Goal: Task Accomplishment & Management: Use online tool/utility

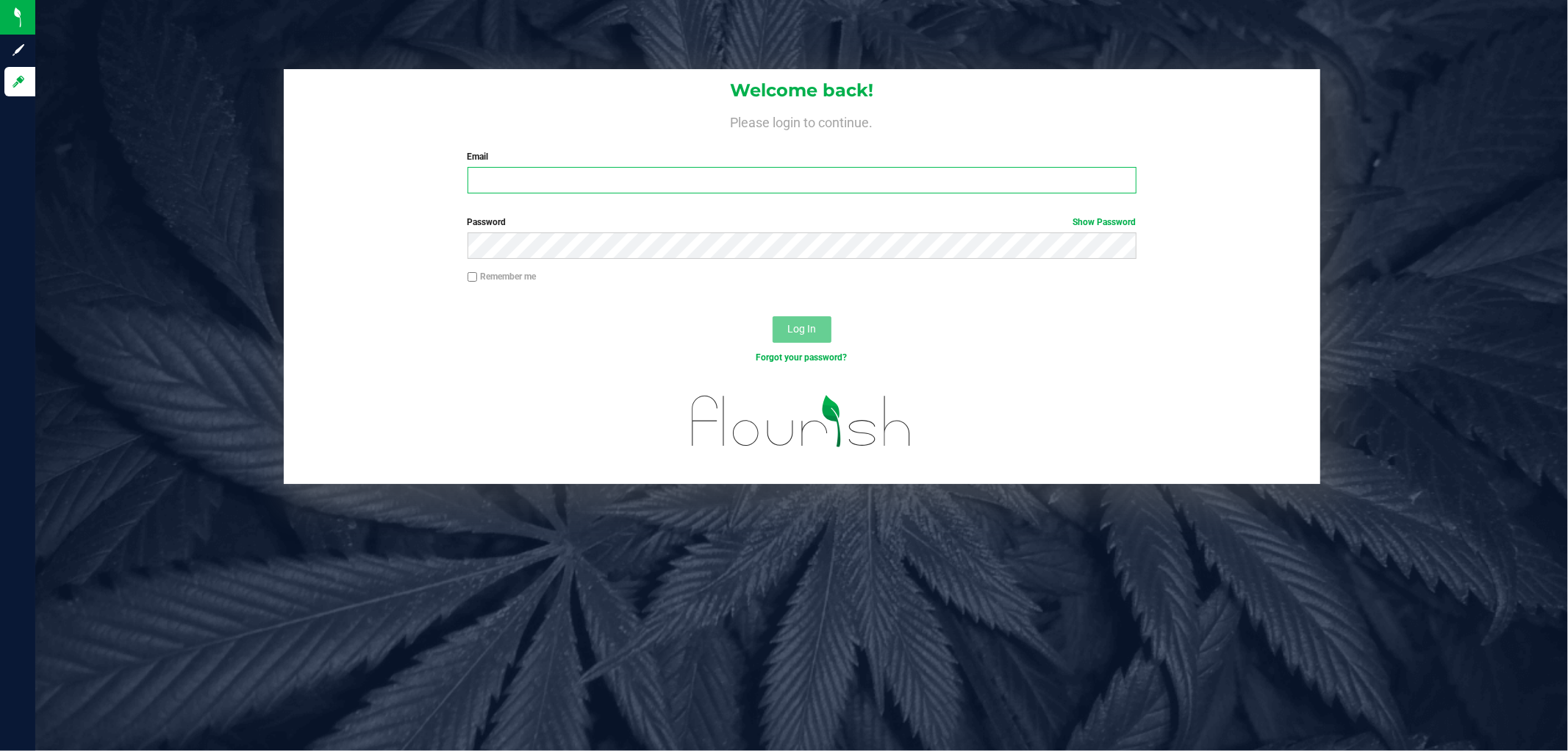
click at [546, 170] on input "Email" at bounding box center [802, 180] width 669 height 27
type input "[EMAIL_ADDRESS][DOMAIN_NAME]"
click at [773, 317] on button "Log In" at bounding box center [802, 330] width 59 height 27
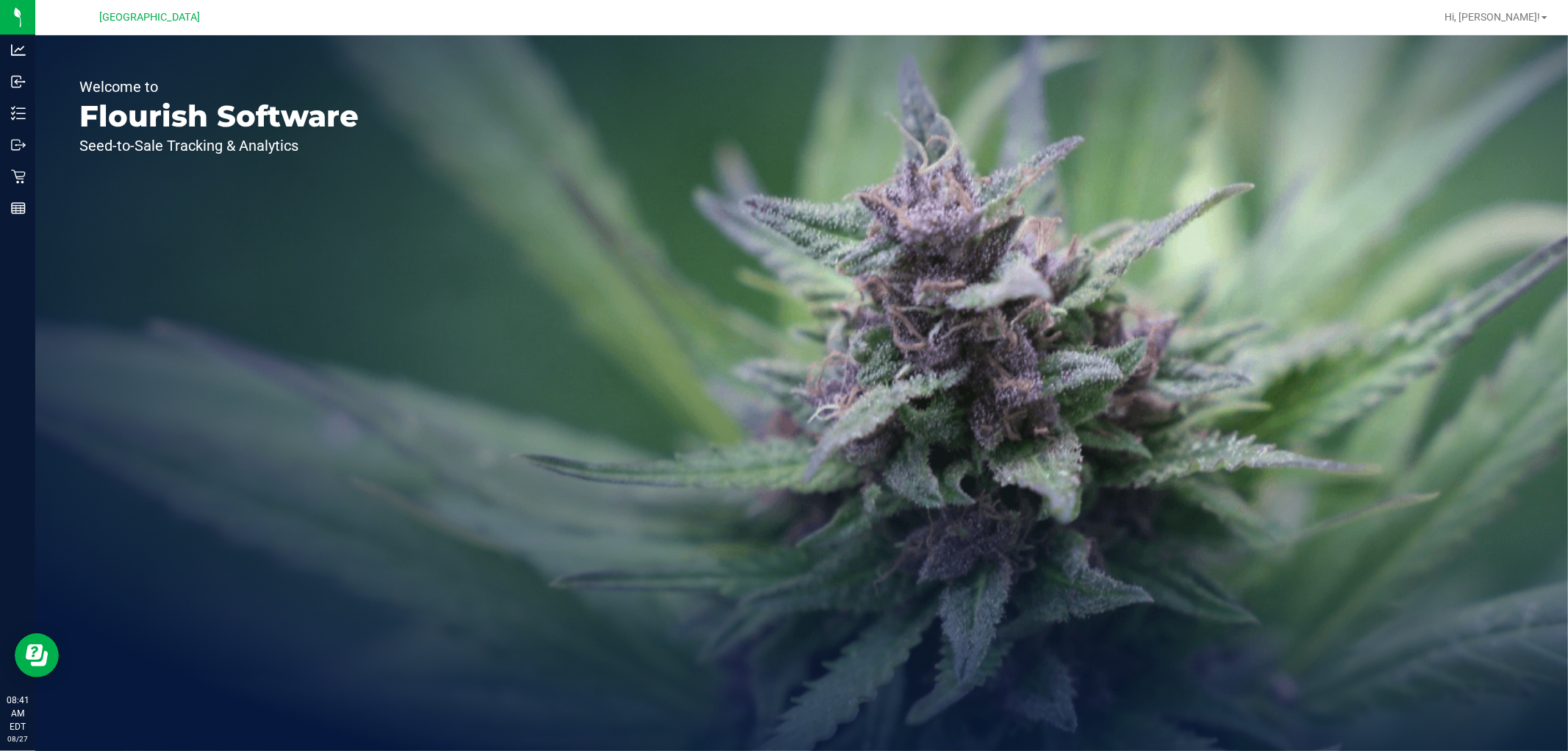
click at [15, 187] on div "Retail" at bounding box center [20, 176] width 31 height 29
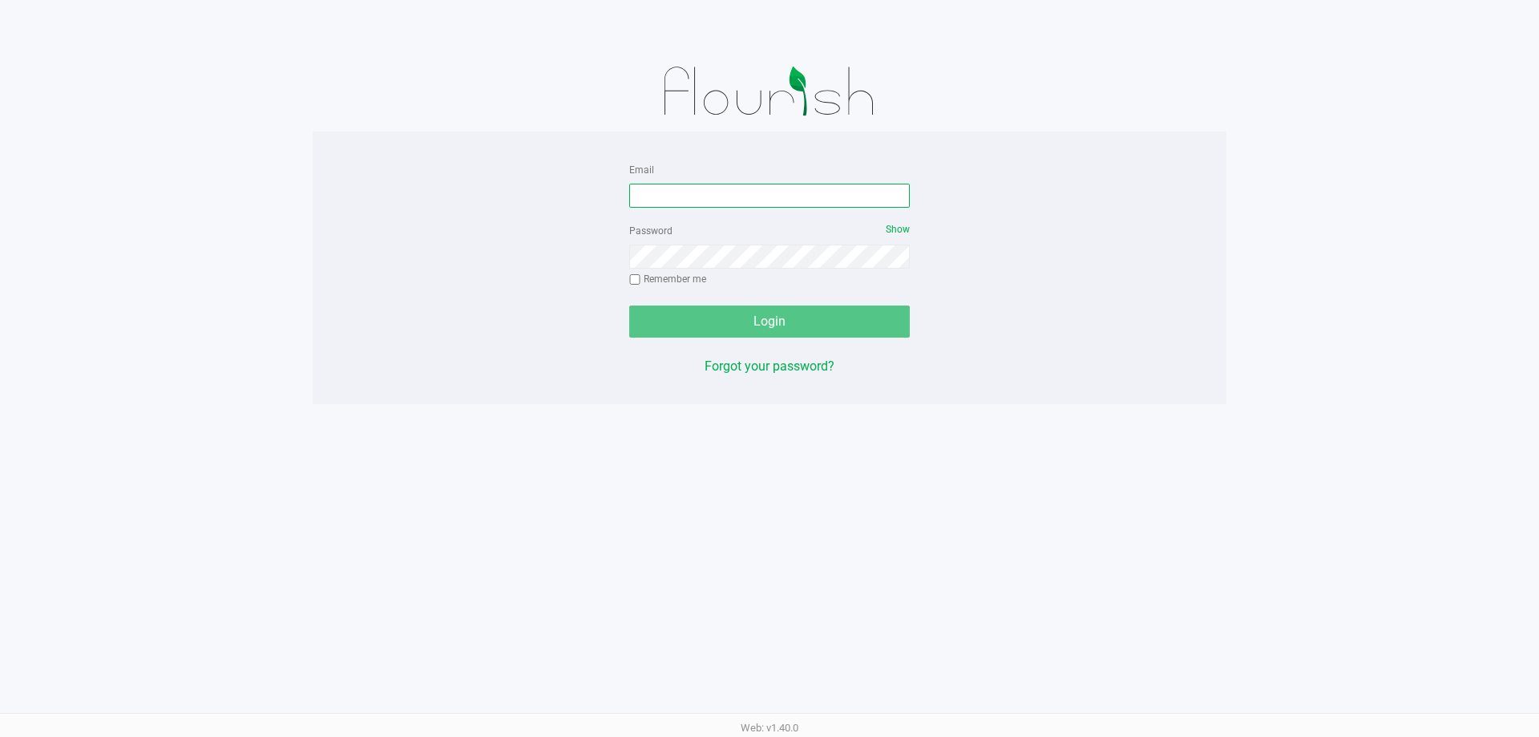
click at [684, 184] on input "Email" at bounding box center [769, 196] width 281 height 24
type input "[PERSON_NAME][EMAIL_ADDRESS][DOMAIN_NAME]"
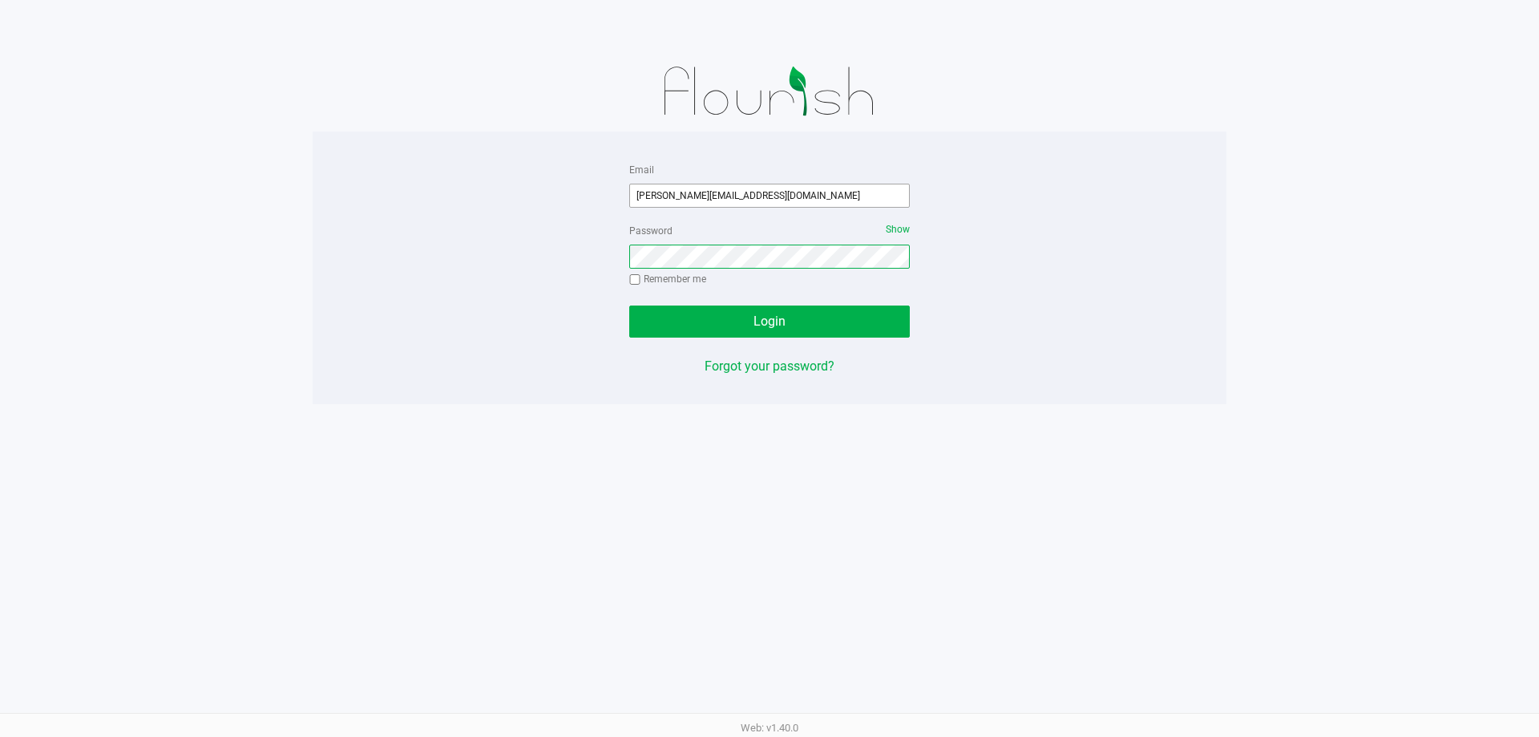
click at [629, 305] on button "Login" at bounding box center [769, 321] width 281 height 32
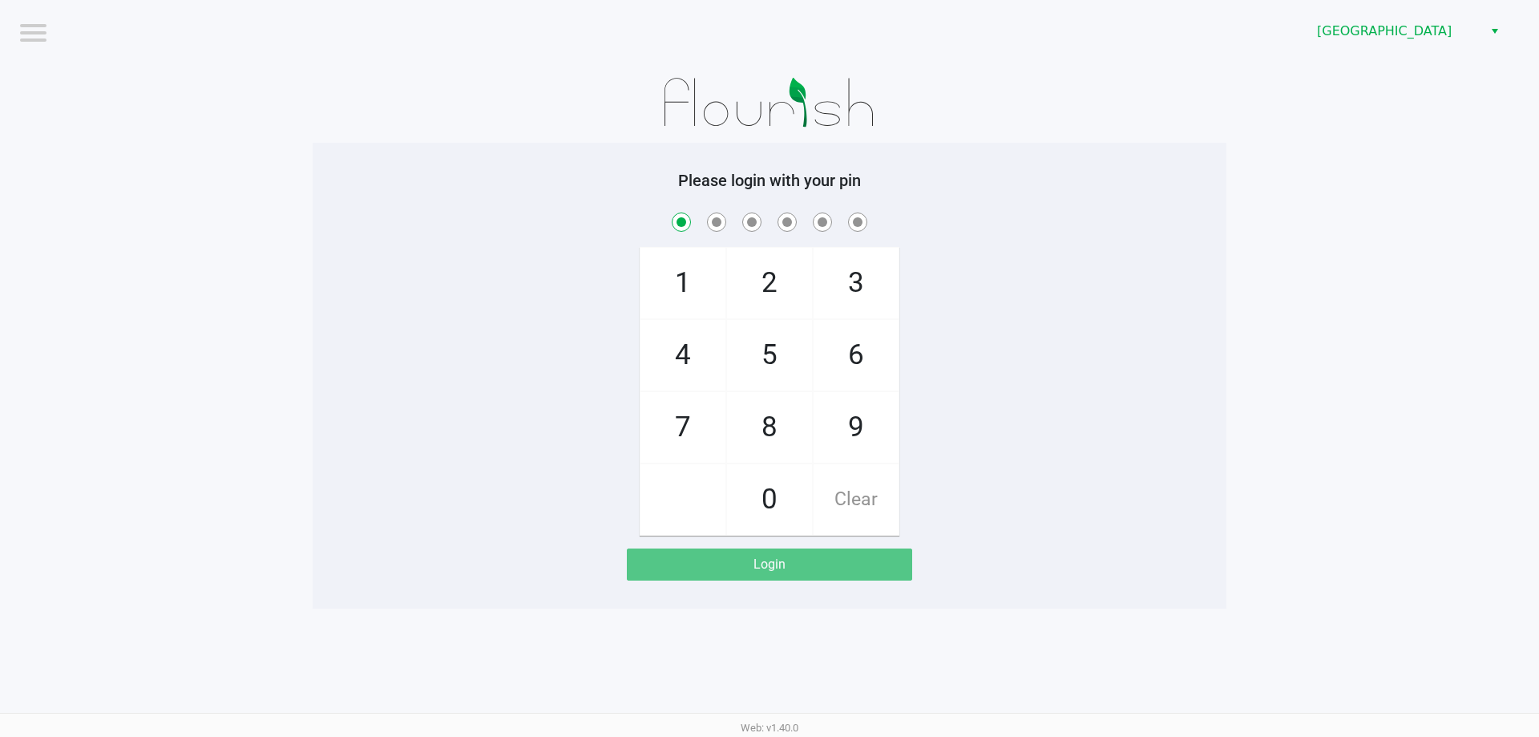
checkbox input "true"
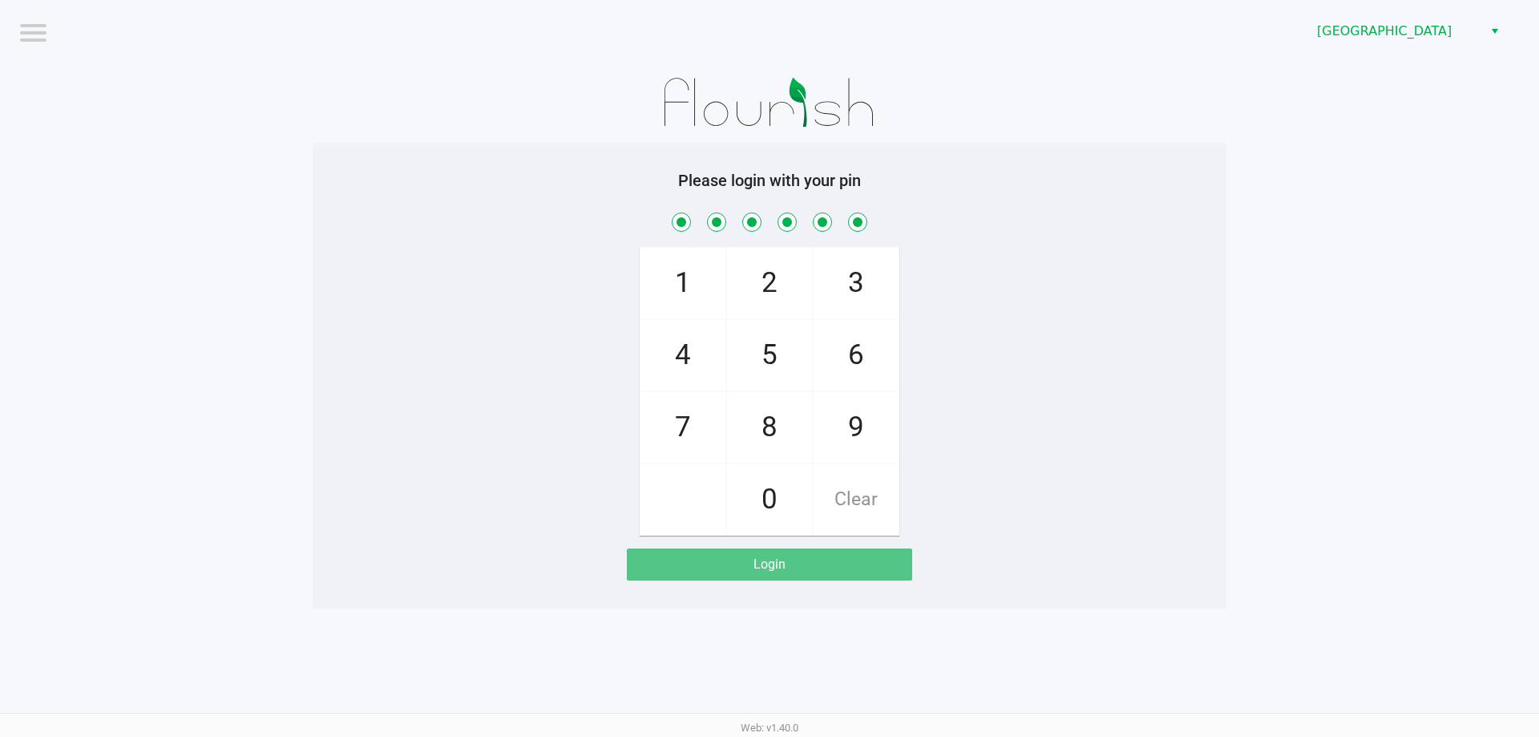
checkbox input "true"
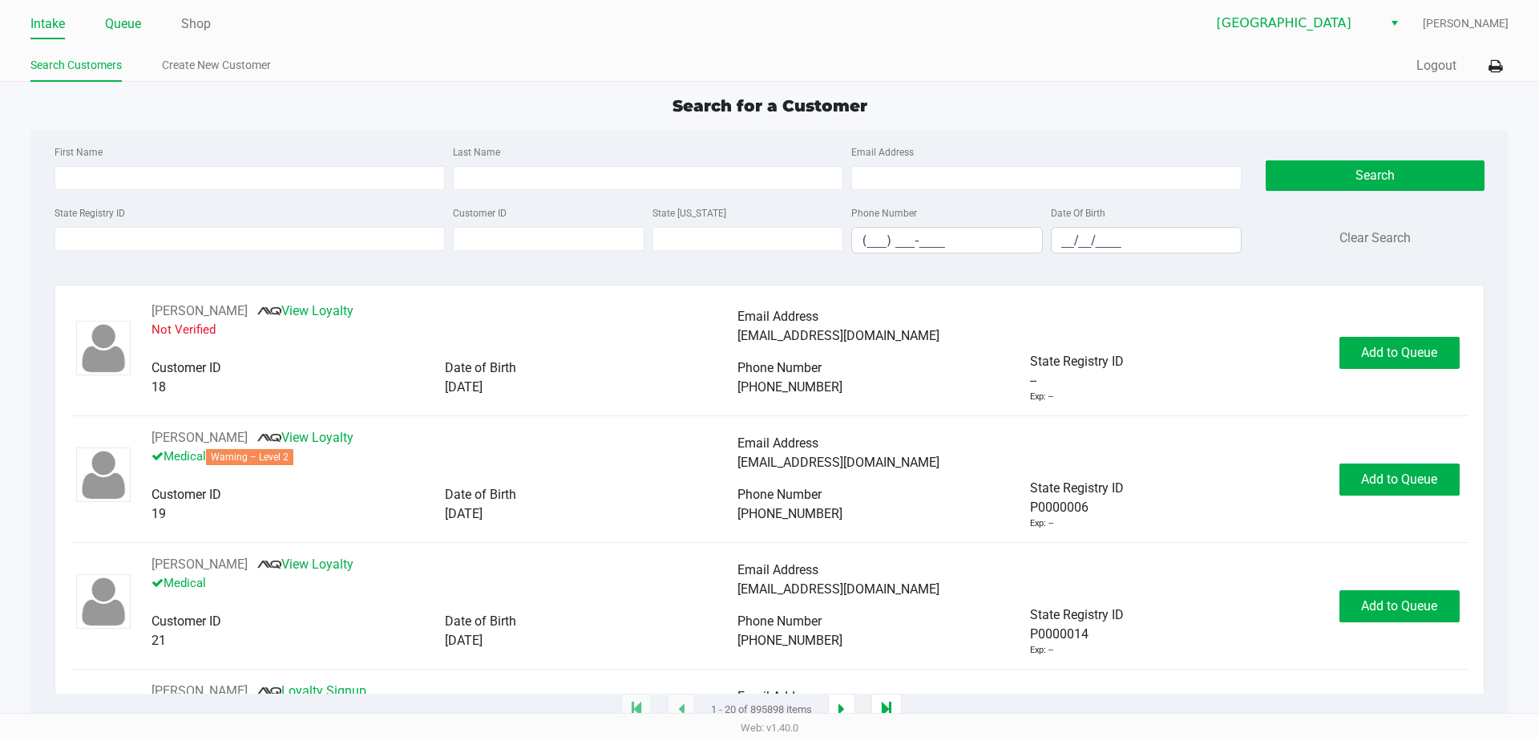
click at [135, 22] on link "Queue" at bounding box center [123, 24] width 36 height 22
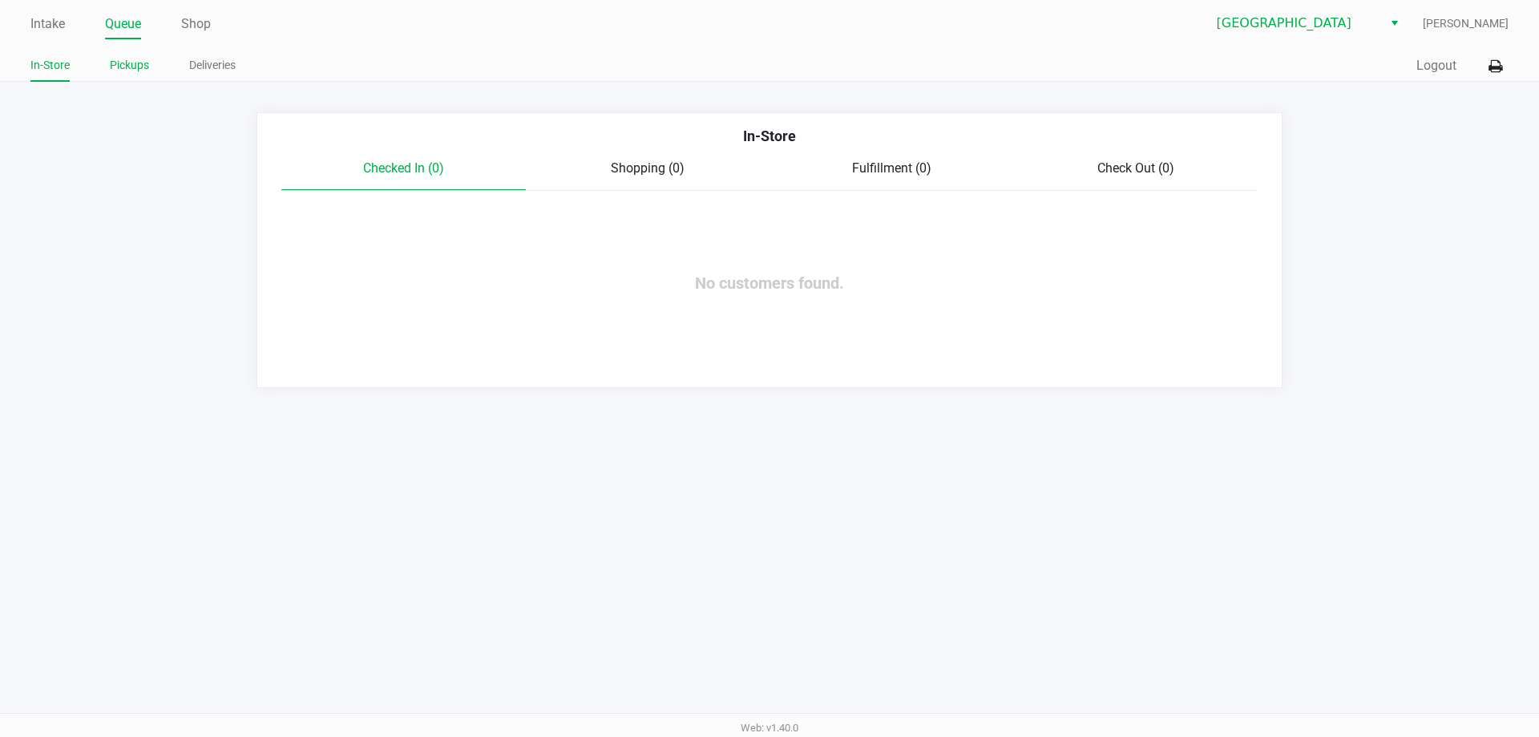
click at [131, 62] on link "Pickups" at bounding box center [129, 65] width 39 height 20
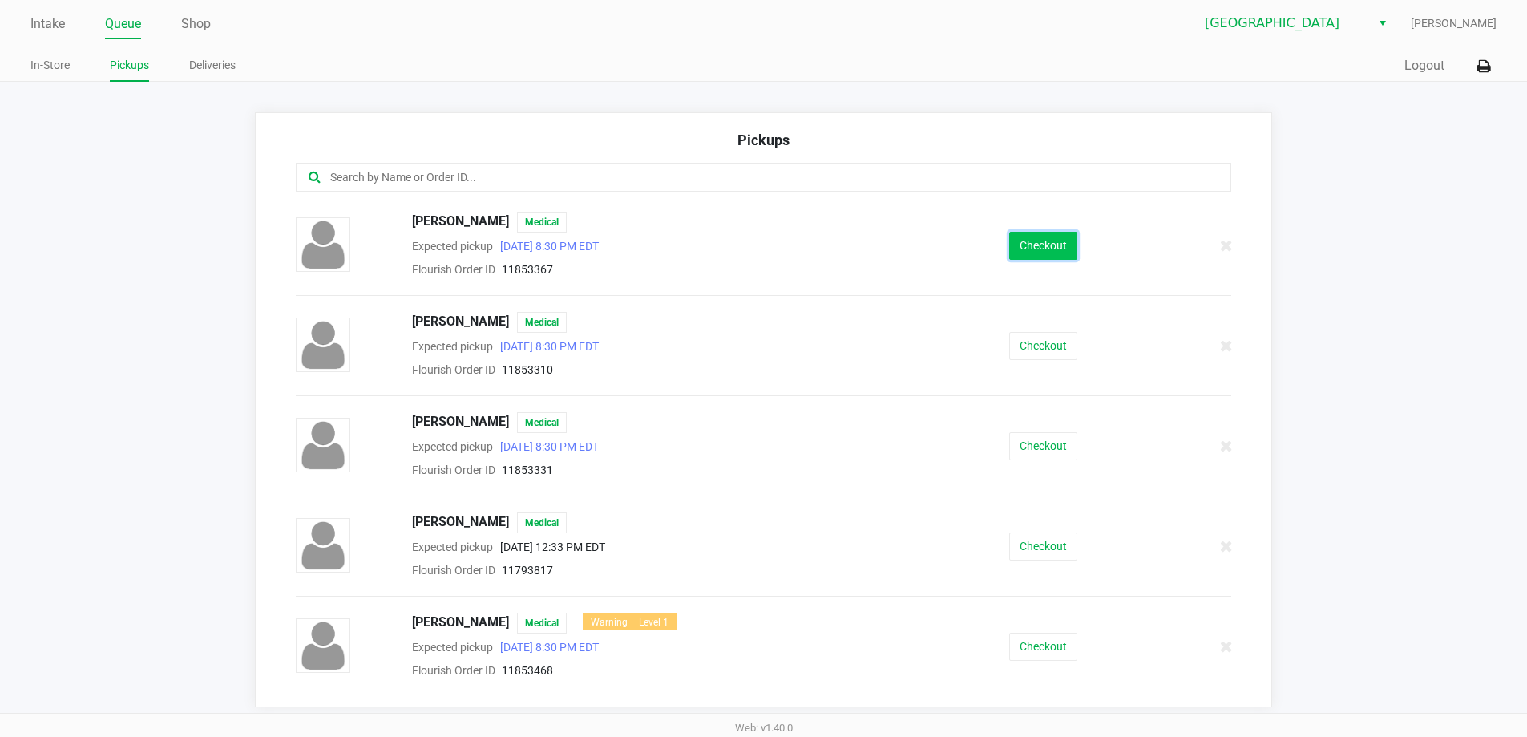
click at [1041, 241] on button "Checkout" at bounding box center [1043, 246] width 68 height 28
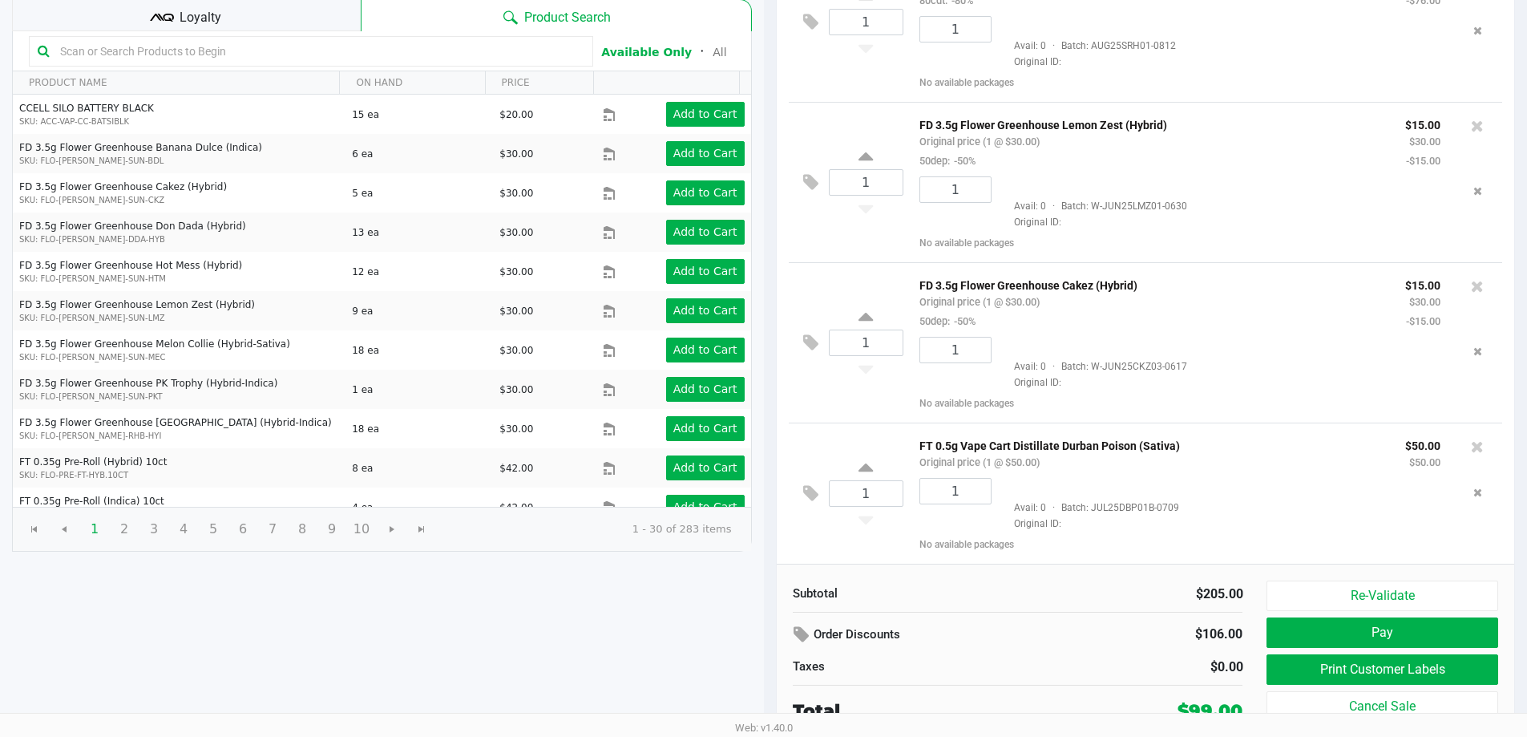
scroll to position [164, 0]
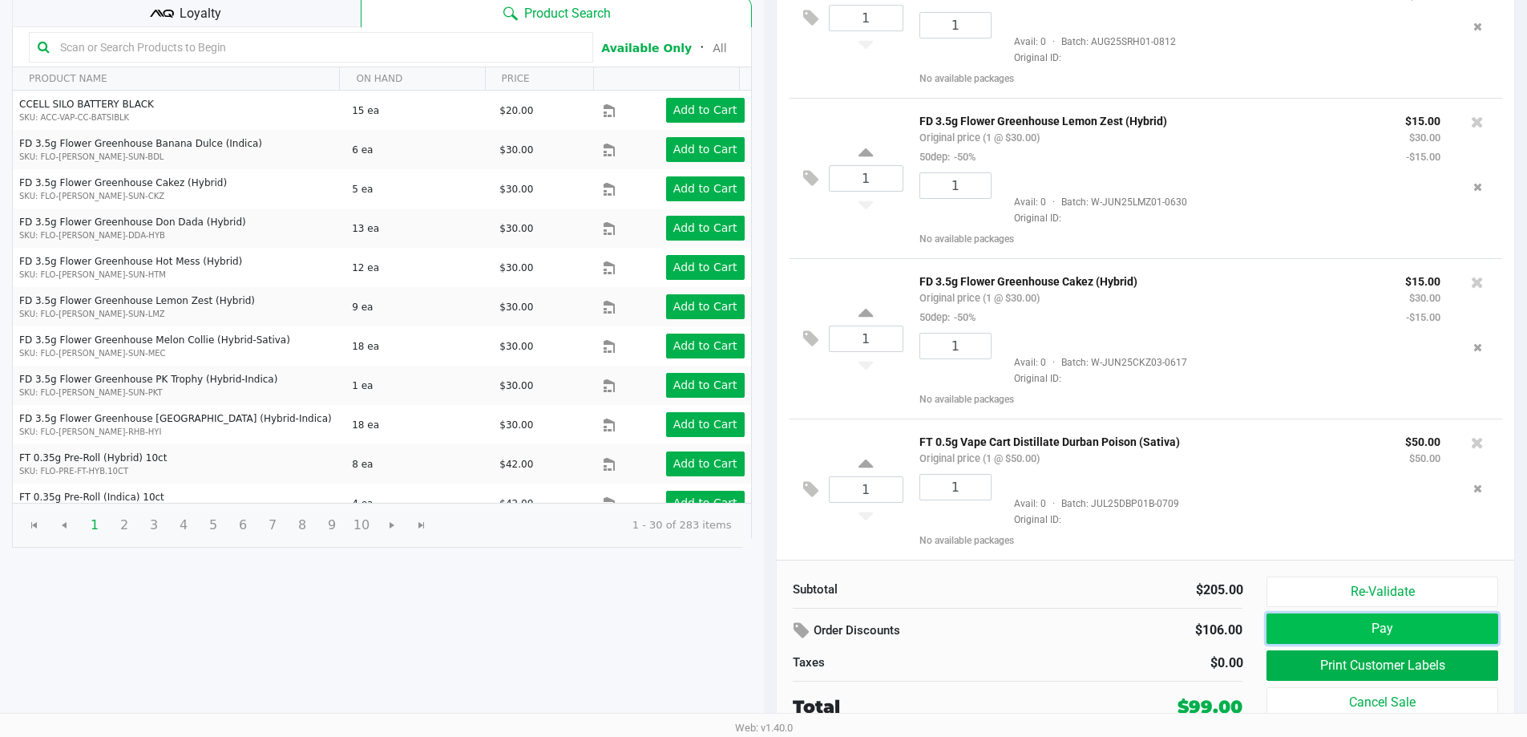
click at [1356, 630] on button "Pay" at bounding box center [1381, 628] width 231 height 30
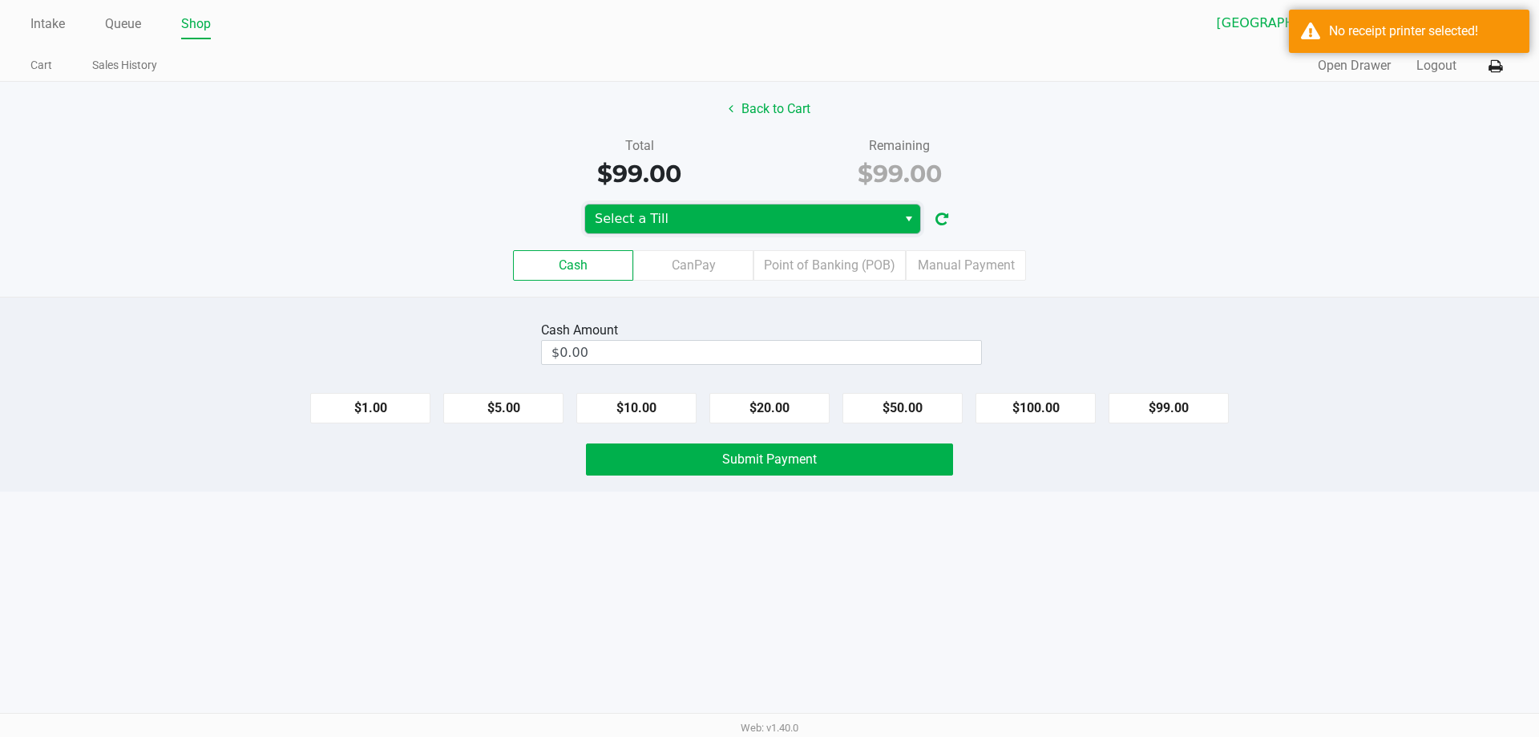
click at [660, 219] on span "Select a Till" at bounding box center [741, 218] width 293 height 19
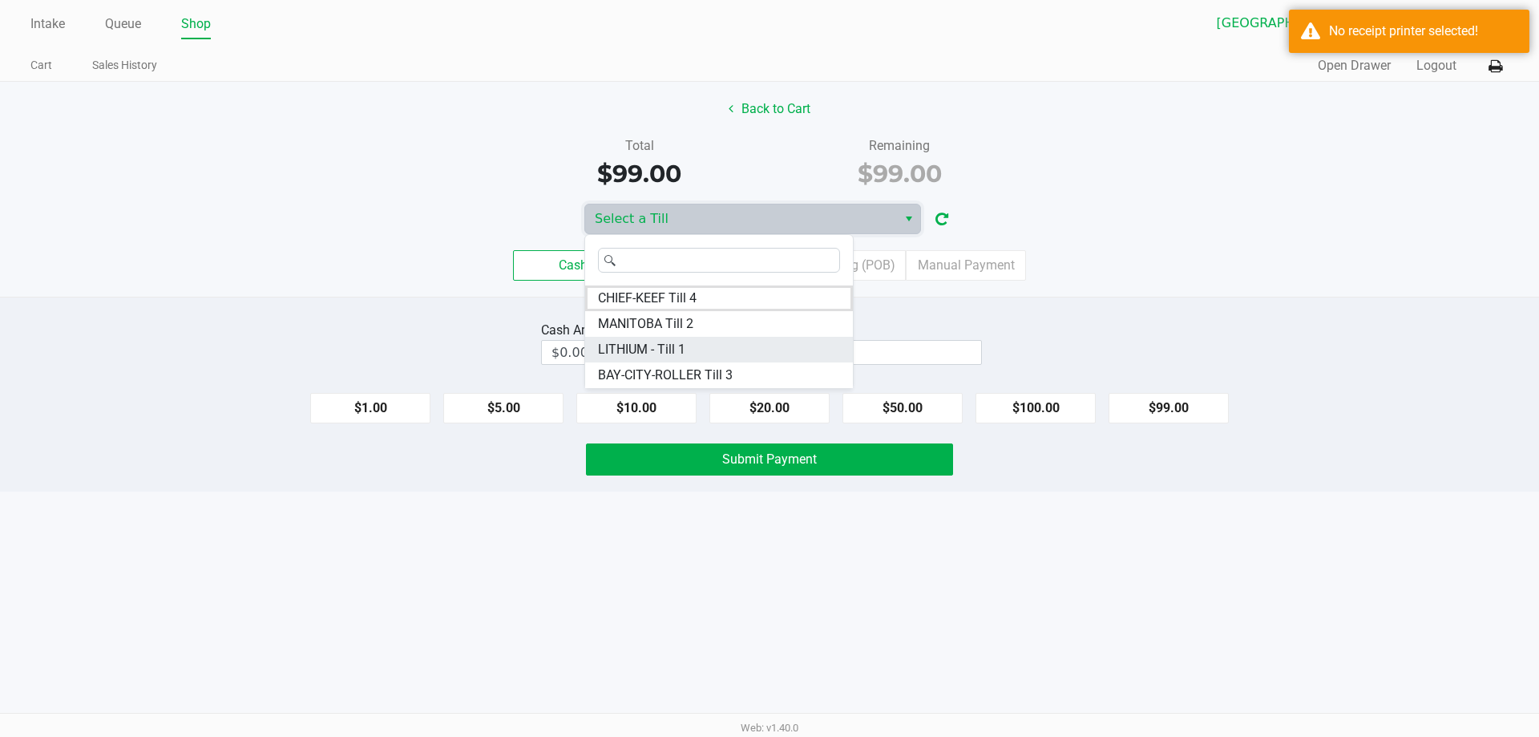
click at [673, 352] on span "LITHIUM - Till 1" at bounding box center [641, 349] width 87 height 19
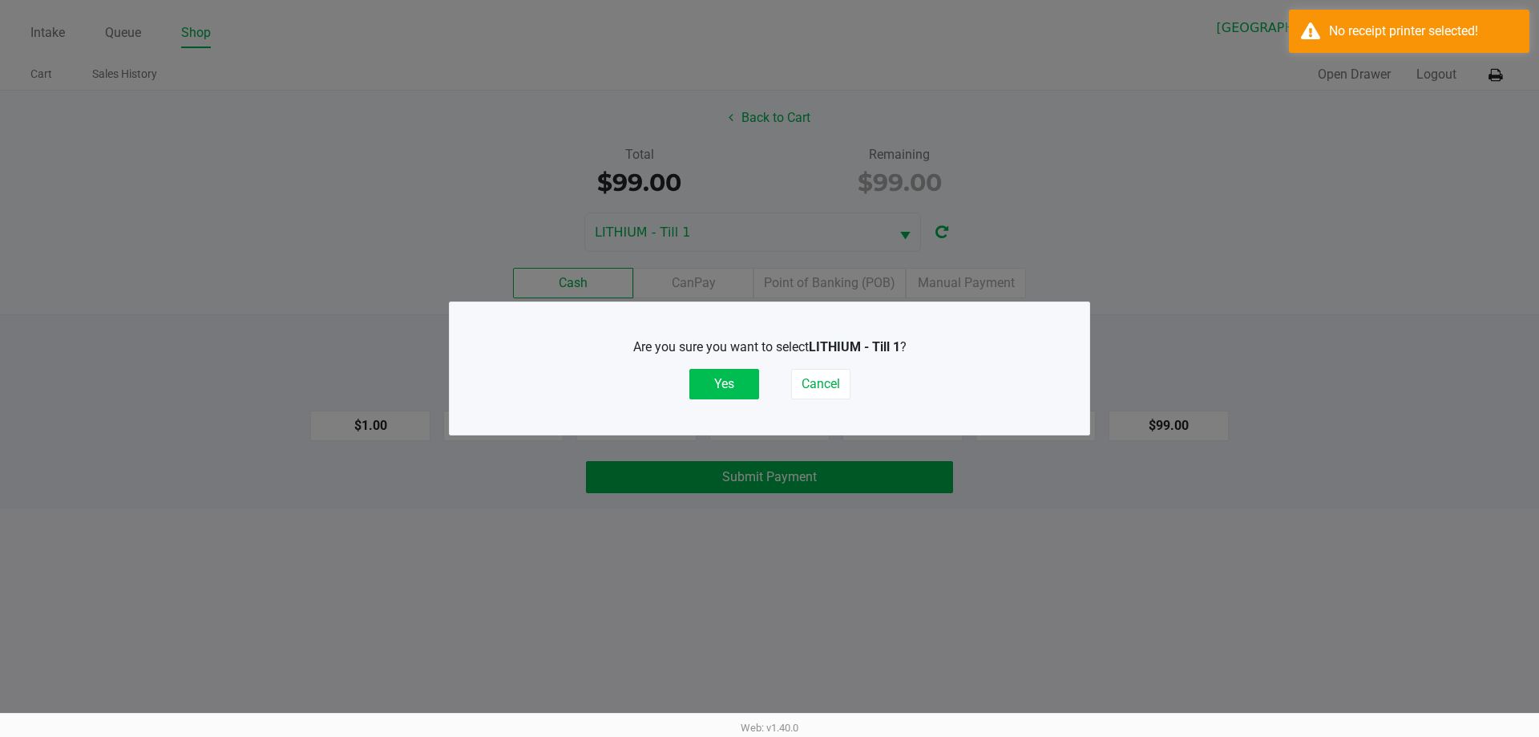
click at [725, 398] on button "Yes" at bounding box center [724, 384] width 70 height 30
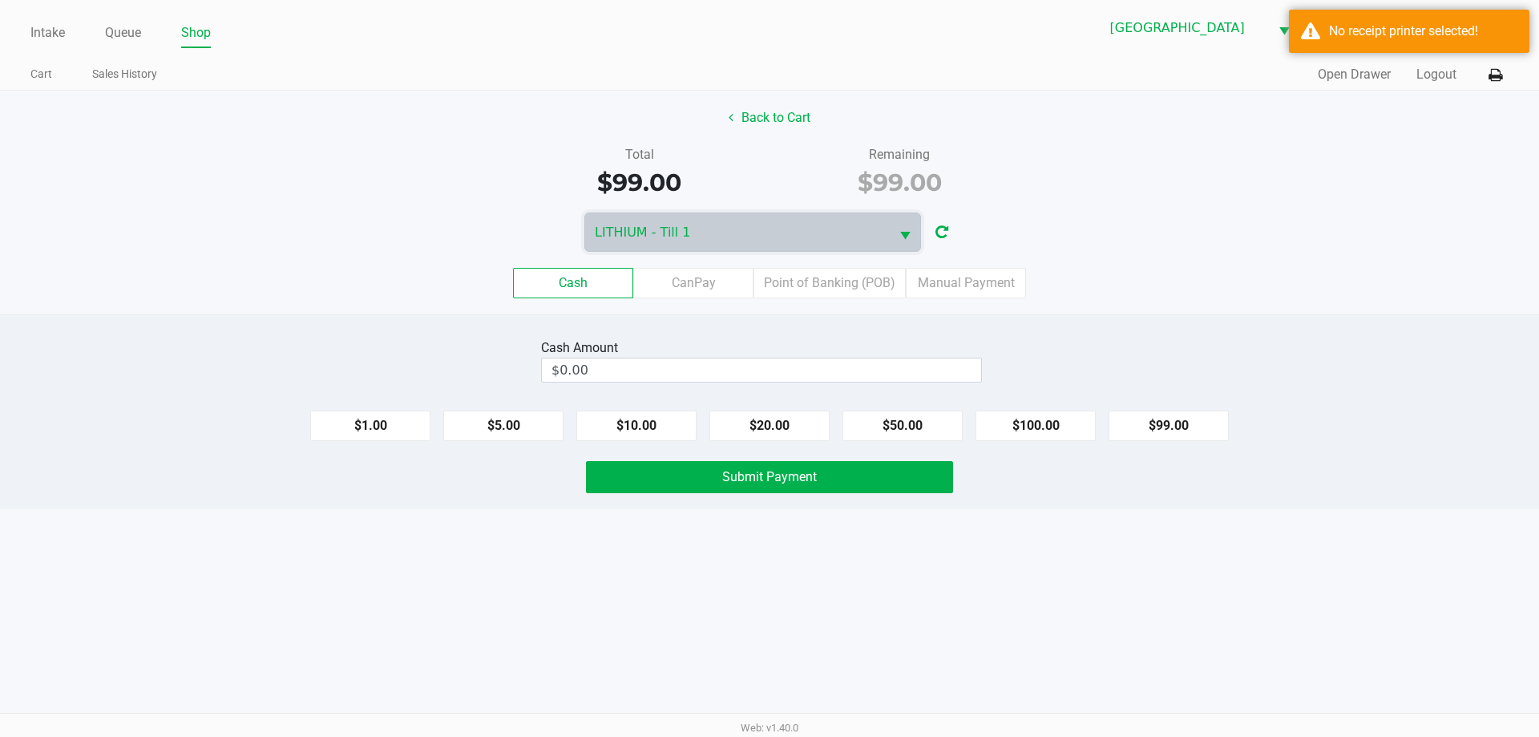
click at [1480, 76] on div "Quick Sale Open Drawer Logout" at bounding box center [1138, 75] width 739 height 30
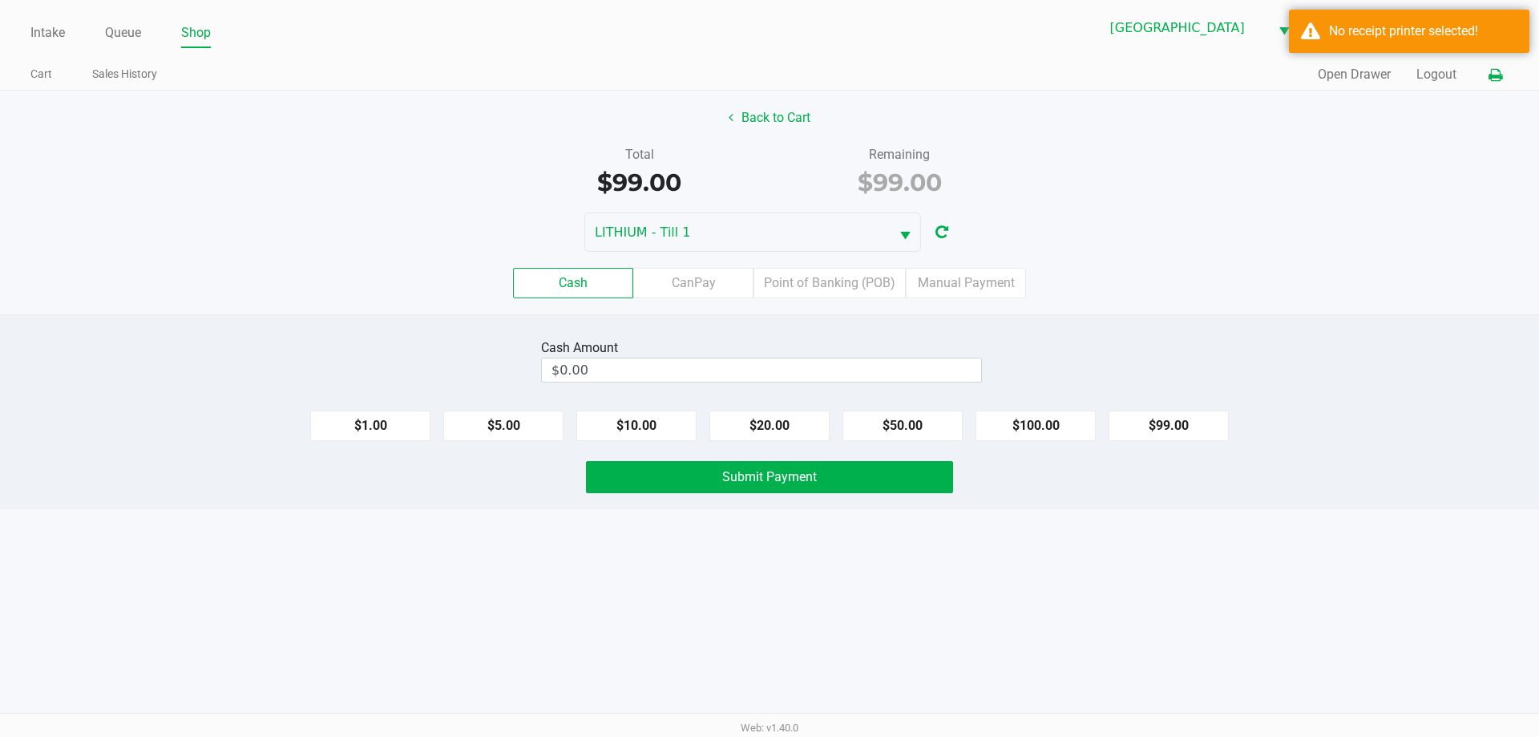
click at [1491, 75] on icon at bounding box center [1495, 75] width 14 height 11
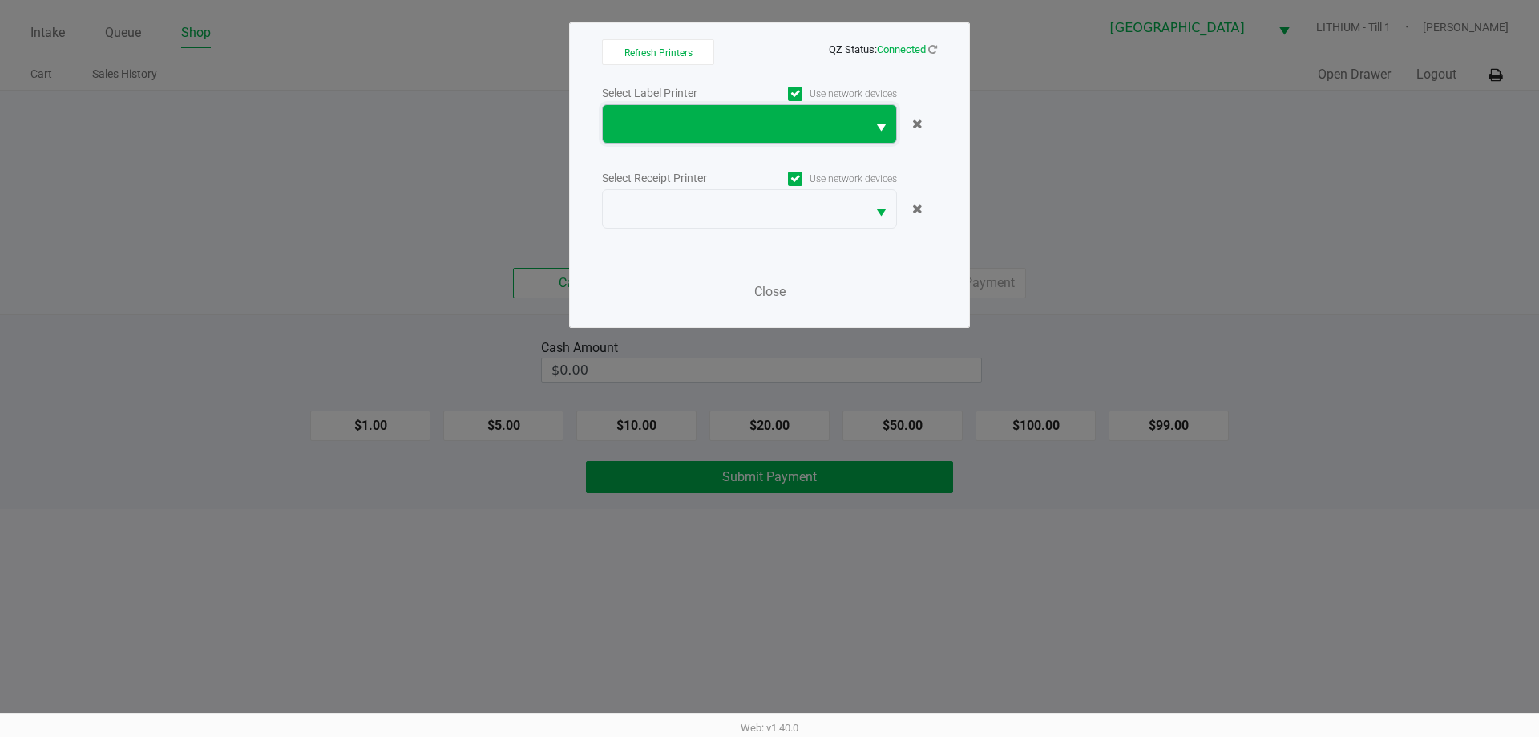
click at [745, 115] on span at bounding box center [734, 124] width 244 height 19
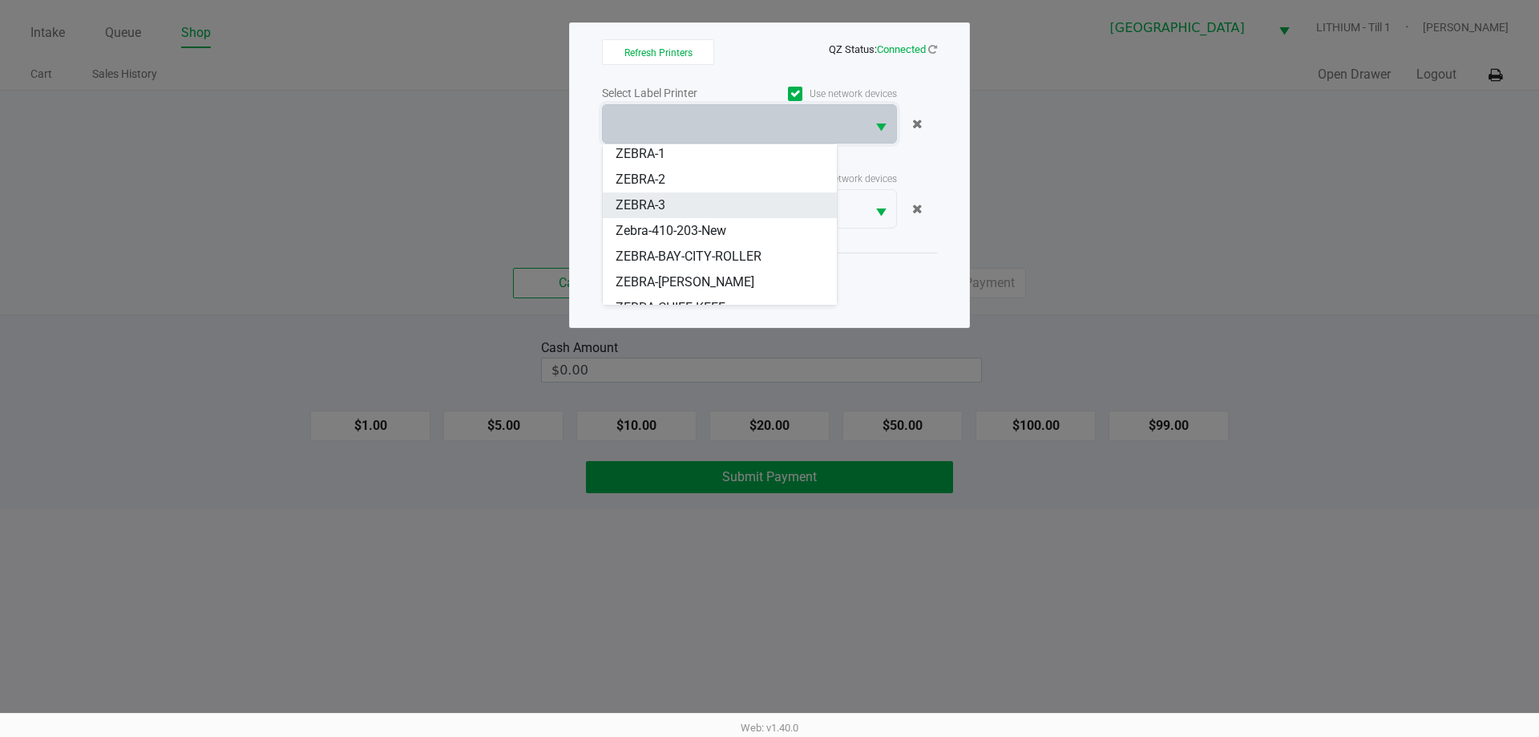
scroll to position [45, 0]
click at [691, 260] on span "ZEBRA-BOBBY" at bounding box center [685, 265] width 139 height 19
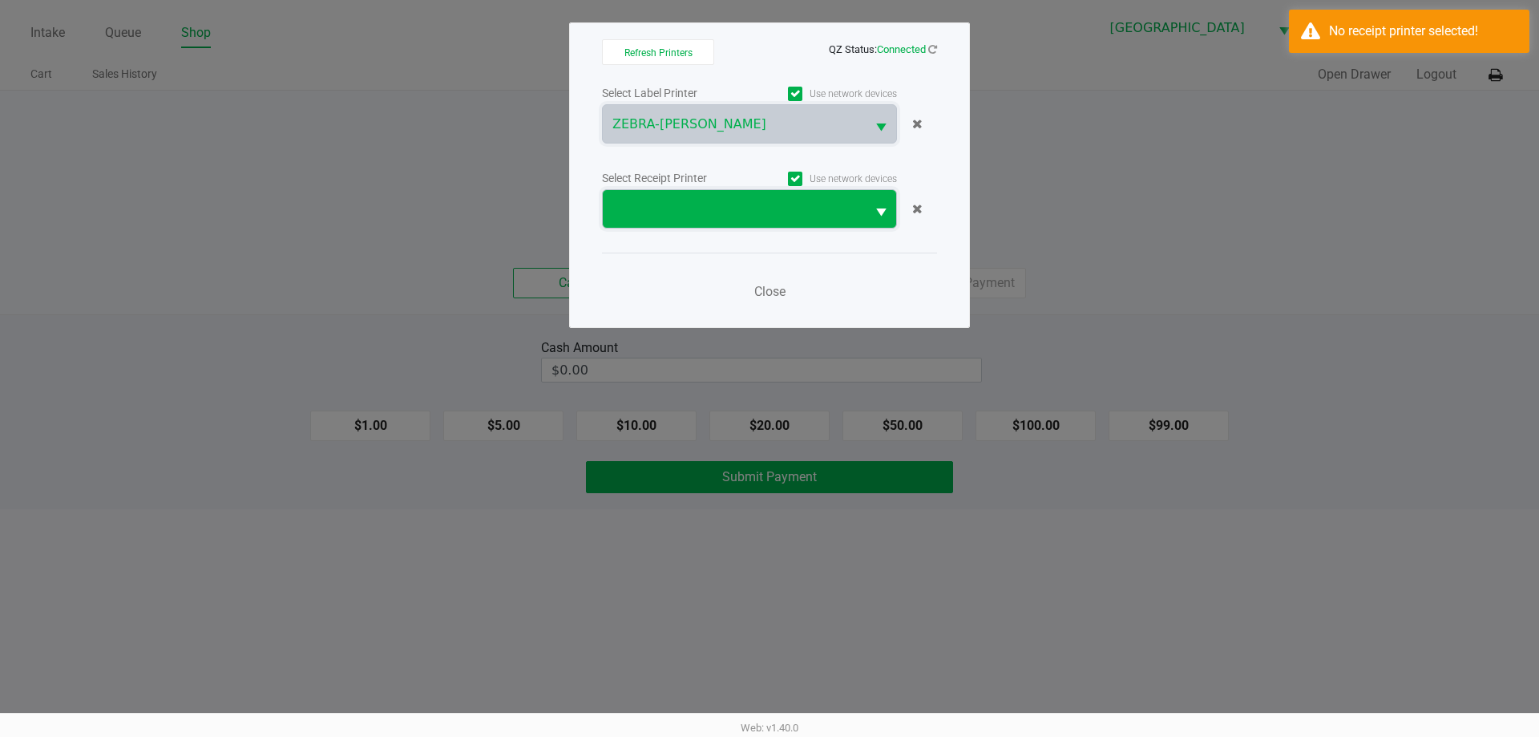
click at [693, 220] on span at bounding box center [734, 209] width 263 height 38
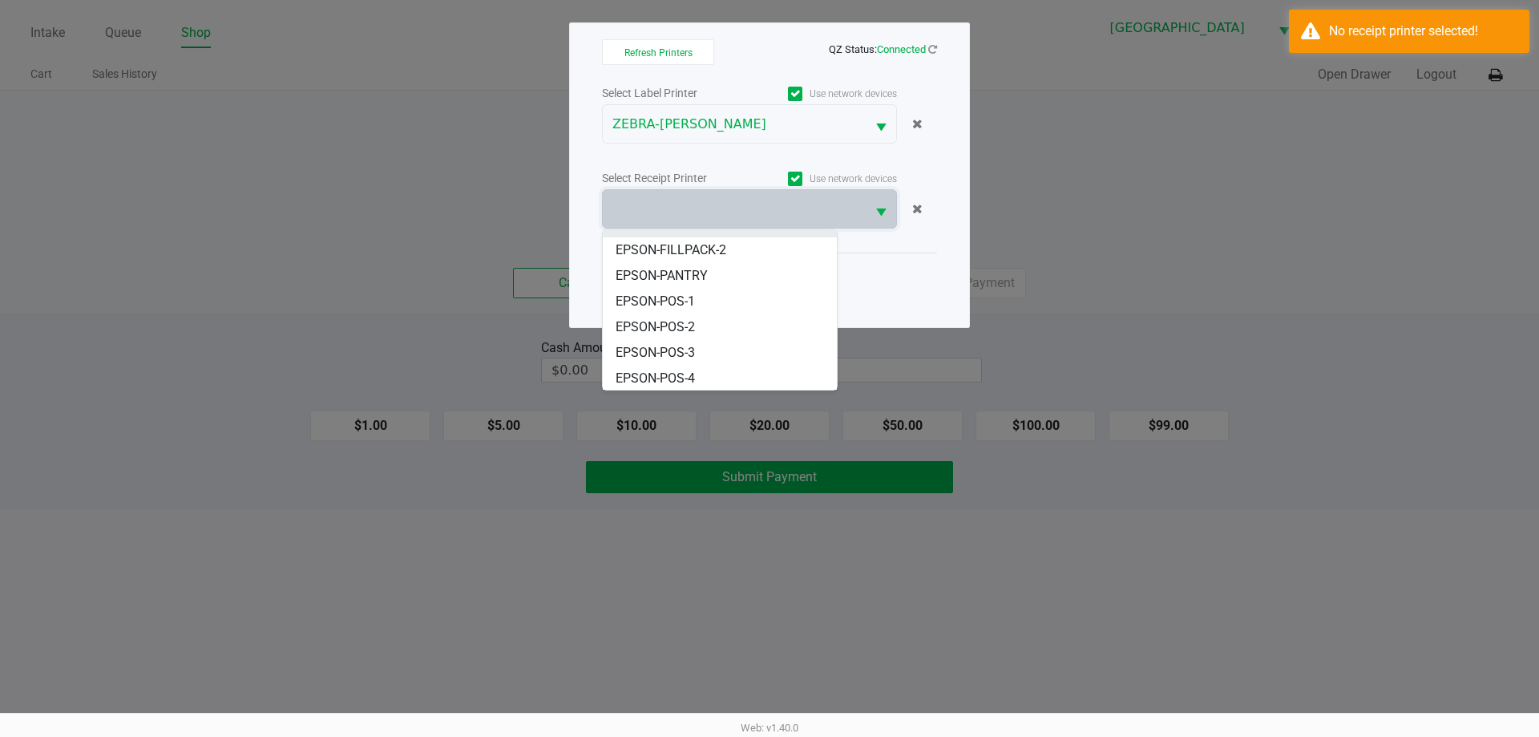
scroll to position [96, 0]
click at [692, 308] on span "EPSON-POS-1" at bounding box center [655, 299] width 79 height 19
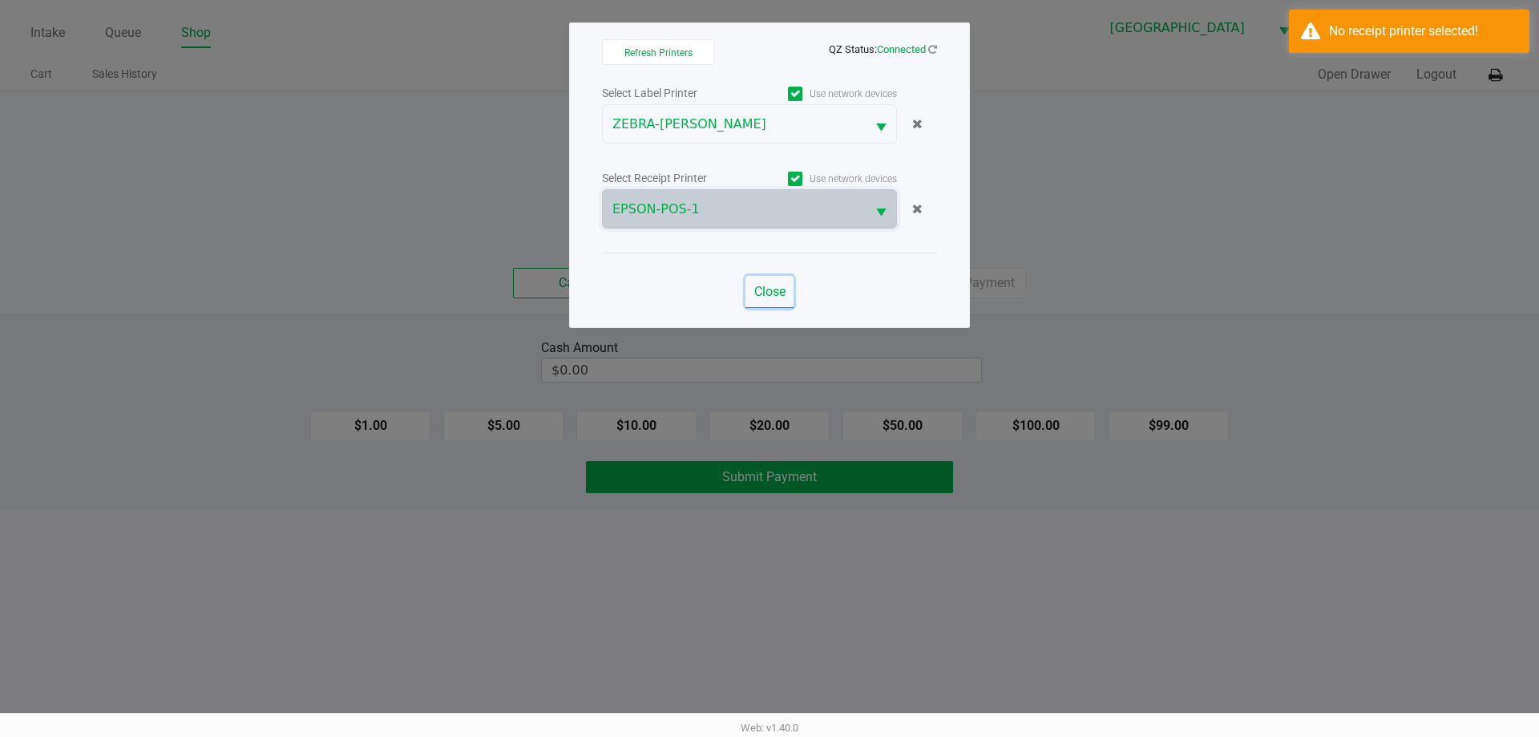
click at [752, 301] on button "Close" at bounding box center [769, 292] width 48 height 32
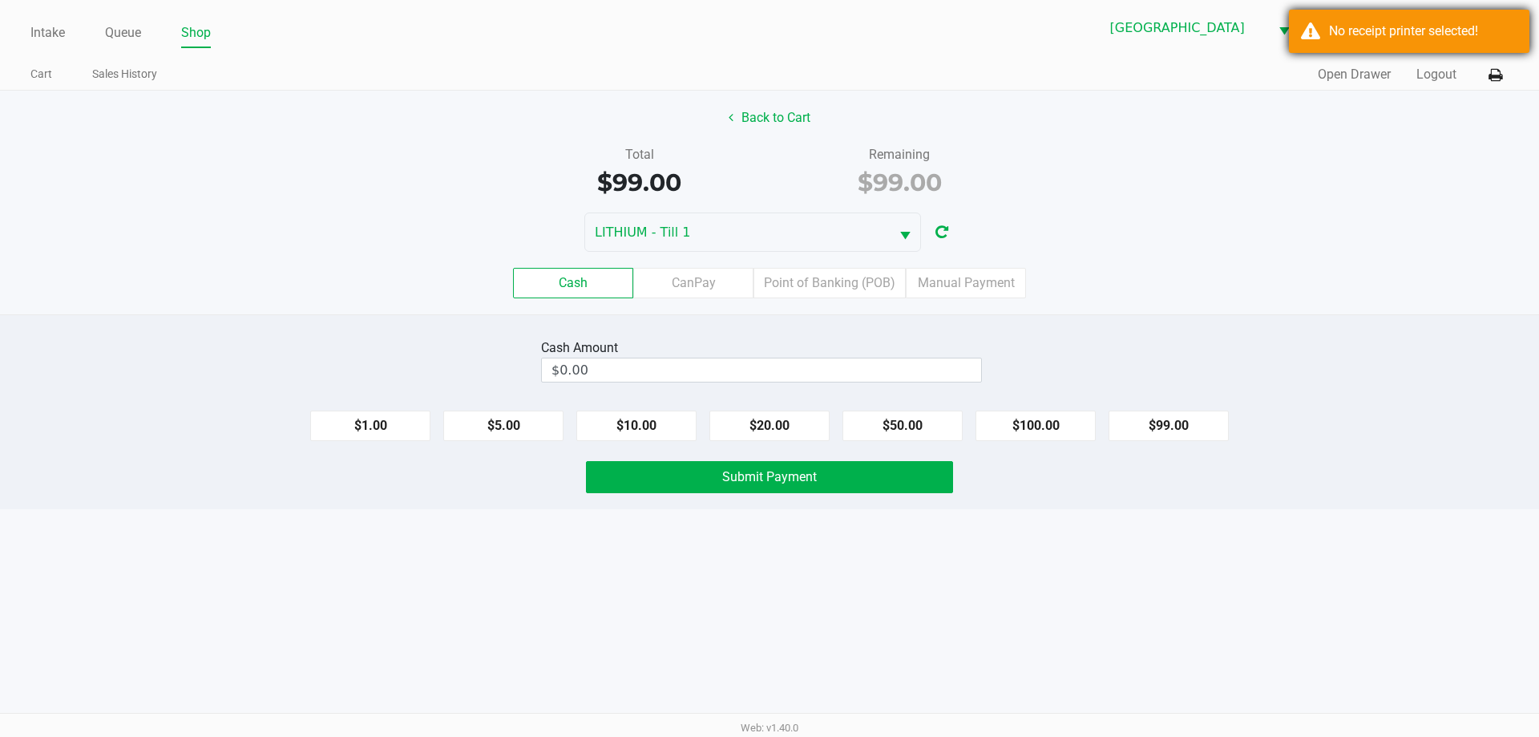
click at [1328, 38] on div "No receipt printer selected!" at bounding box center [1409, 31] width 240 height 43
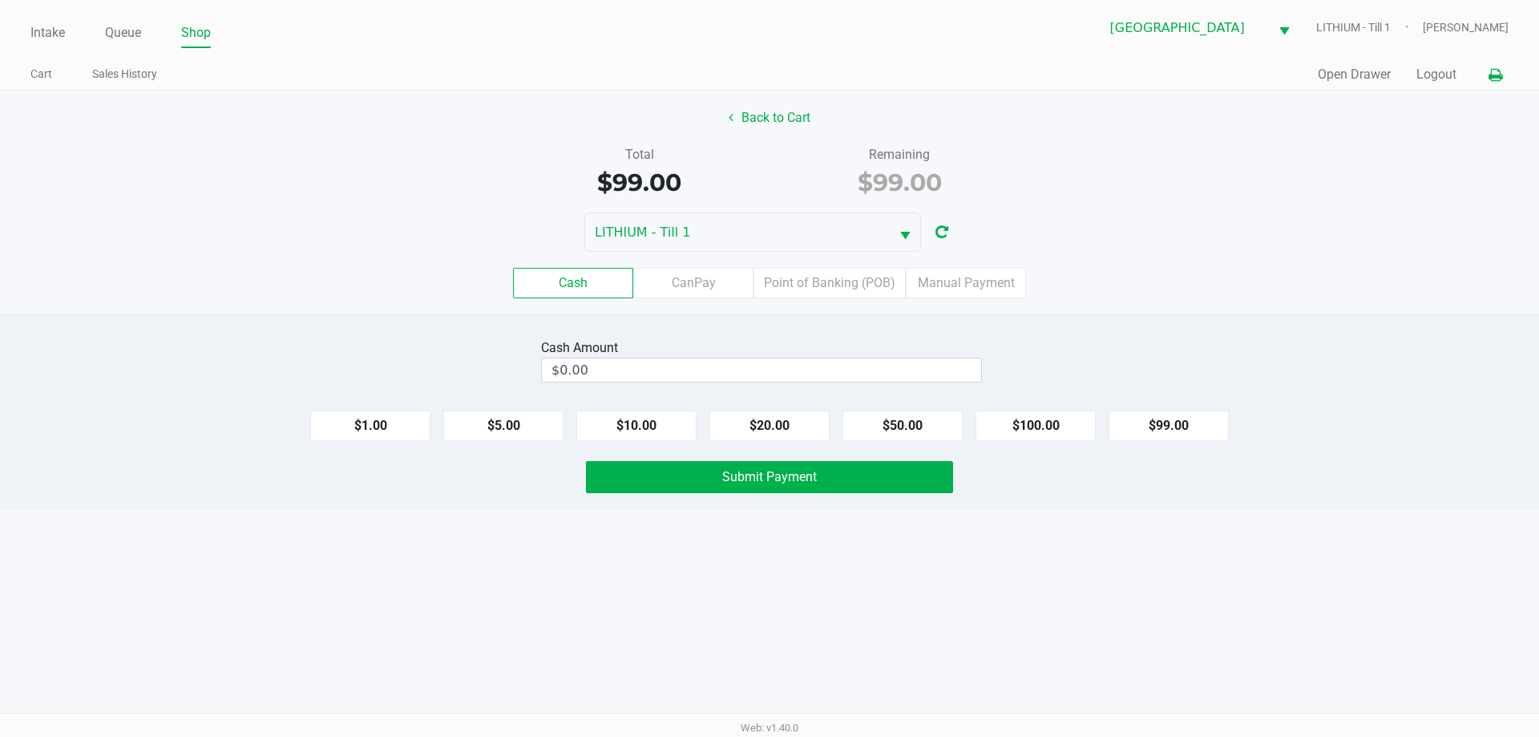
click at [1497, 70] on icon at bounding box center [1495, 75] width 14 height 11
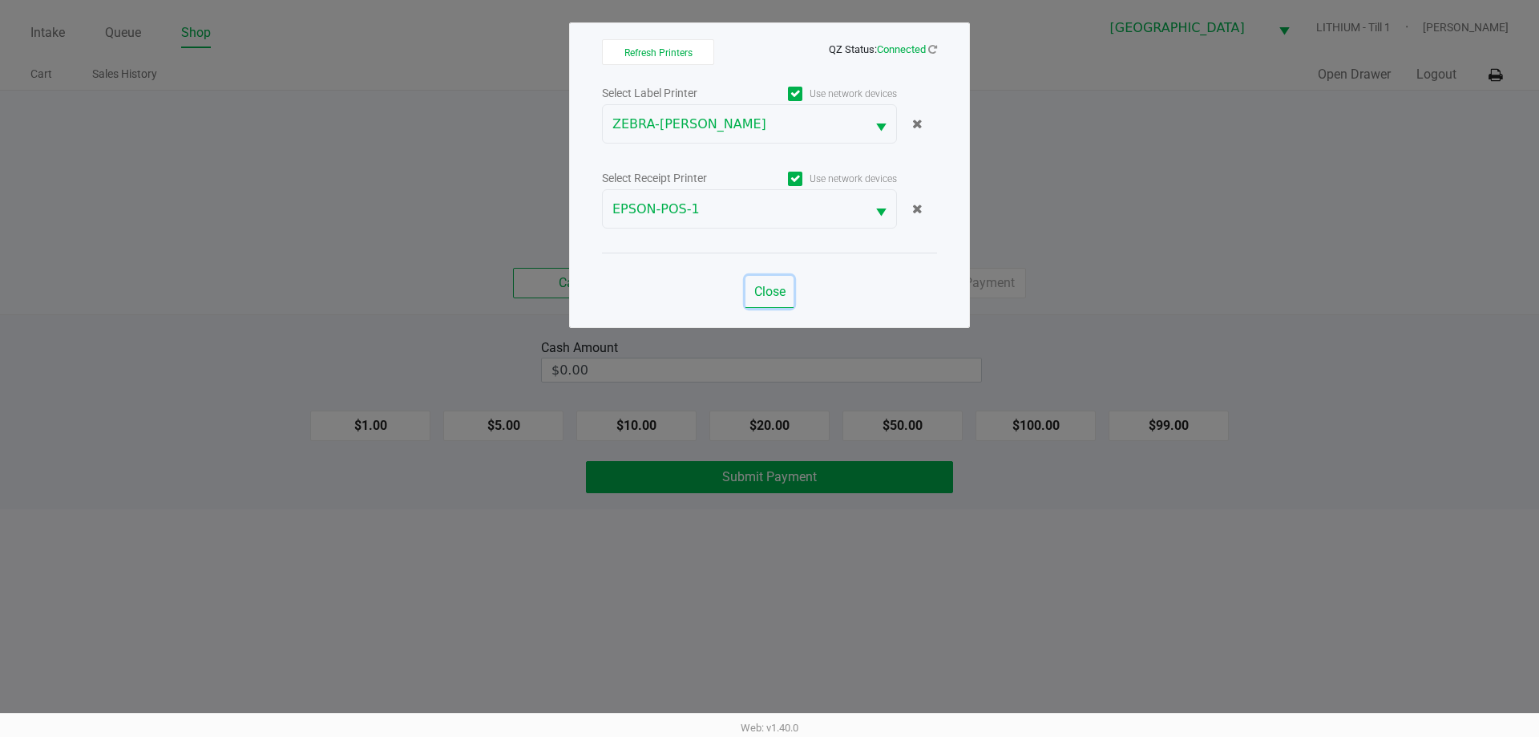
click at [769, 296] on span "Close" at bounding box center [769, 291] width 31 height 15
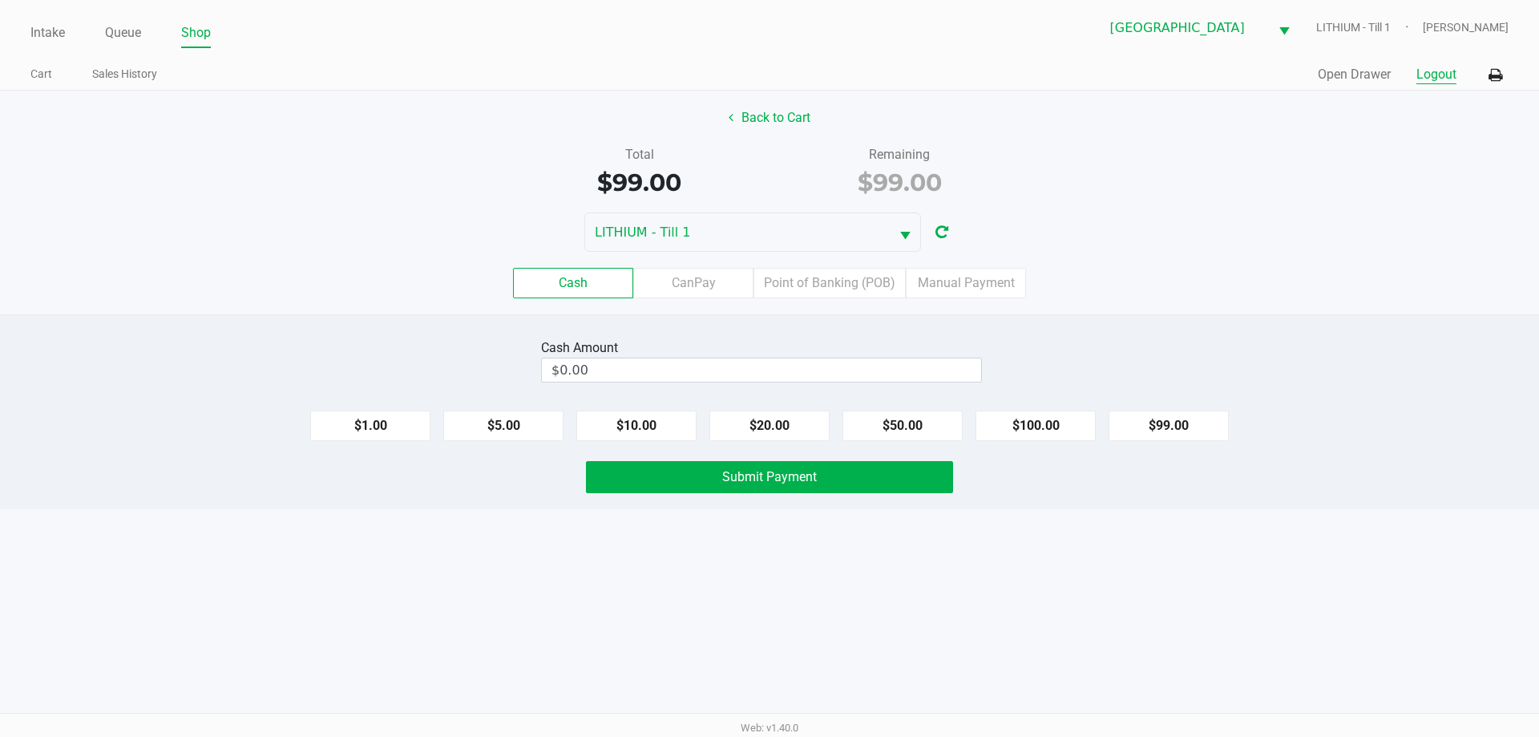
click at [1441, 67] on button "Logout" at bounding box center [1436, 74] width 40 height 19
